Goal: Navigation & Orientation: Go to known website

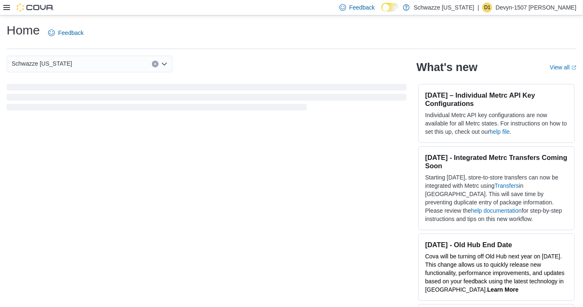
click at [552, 6] on p "Devyn-1507 [PERSON_NAME]" at bounding box center [535, 7] width 81 height 10
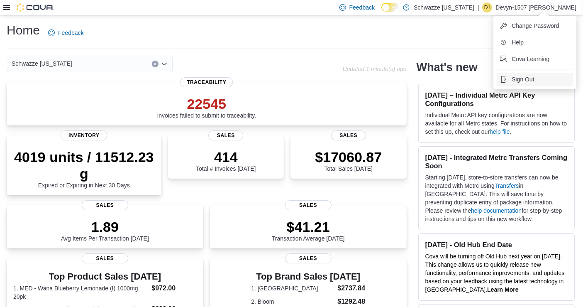
click at [533, 84] on button "Sign Out" at bounding box center [534, 79] width 76 height 13
